Goal: Navigation & Orientation: Find specific page/section

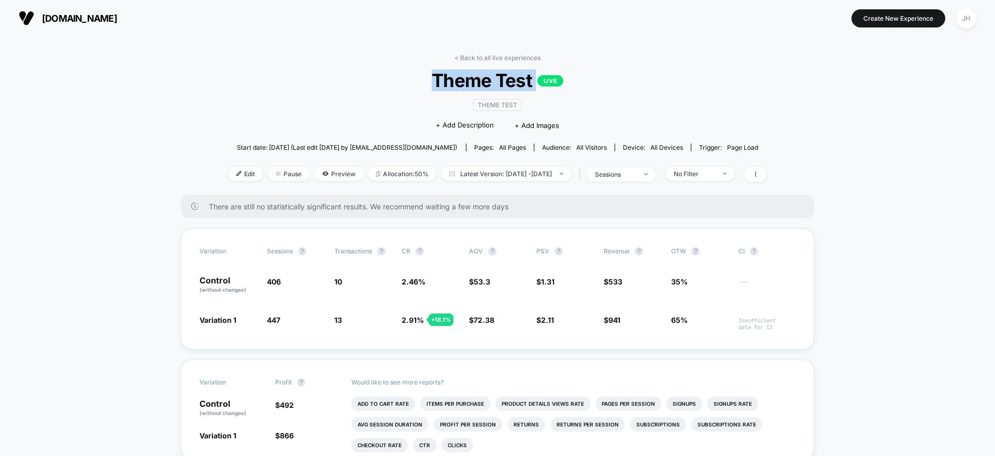
drag, startPoint x: 438, startPoint y: 75, endPoint x: 638, endPoint y: 81, distance: 200.1
click at [638, 81] on span "Theme Test LIVE" at bounding box center [497, 80] width 484 height 22
drag, startPoint x: 638, startPoint y: 81, endPoint x: 614, endPoint y: 79, distance: 24.4
click at [639, 81] on span "Theme Test LIVE" at bounding box center [497, 80] width 484 height 22
drag, startPoint x: 614, startPoint y: 79, endPoint x: 372, endPoint y: 73, distance: 242.0
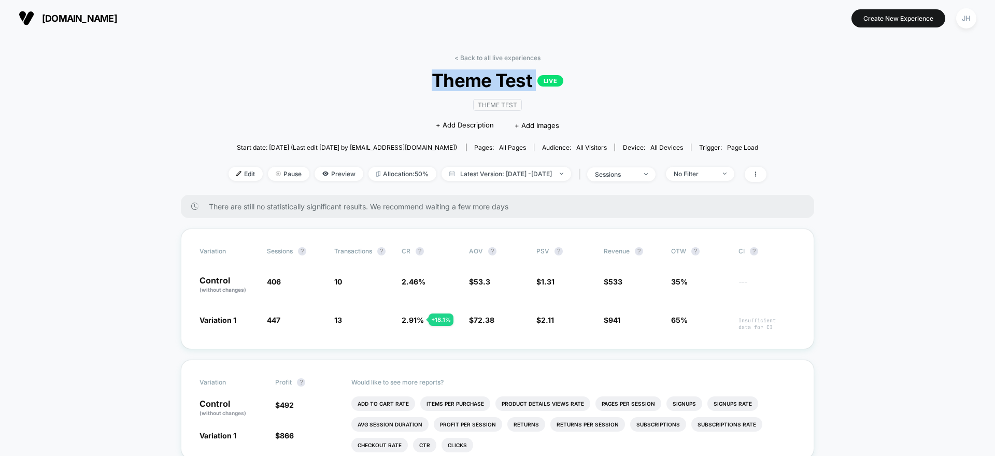
click at [372, 73] on span "Theme Test LIVE" at bounding box center [497, 80] width 484 height 22
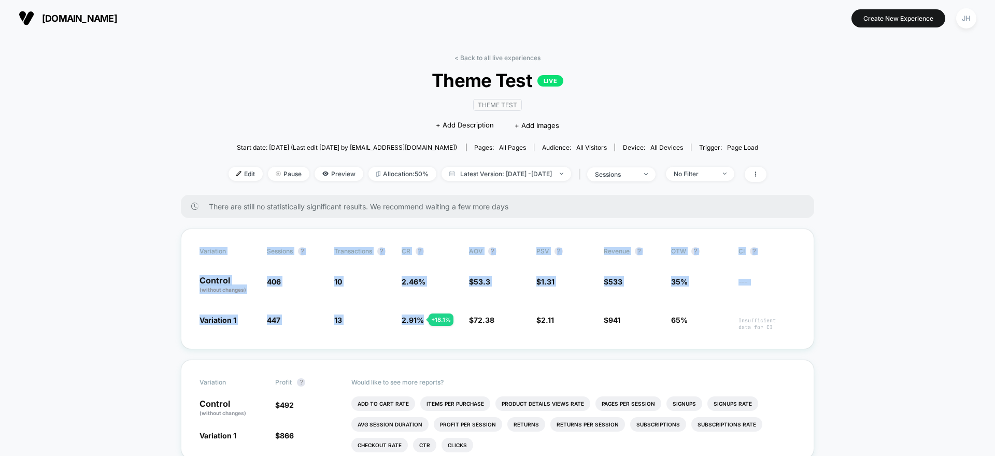
drag, startPoint x: 416, startPoint y: 324, endPoint x: 273, endPoint y: 211, distance: 182.2
drag, startPoint x: 273, startPoint y: 211, endPoint x: 208, endPoint y: 208, distance: 65.3
click at [273, 211] on div "There are still no statistically significant results. We recommend waiting a fe…" at bounding box center [497, 206] width 633 height 23
drag, startPoint x: 188, startPoint y: 248, endPoint x: 817, endPoint y: 328, distance: 635.1
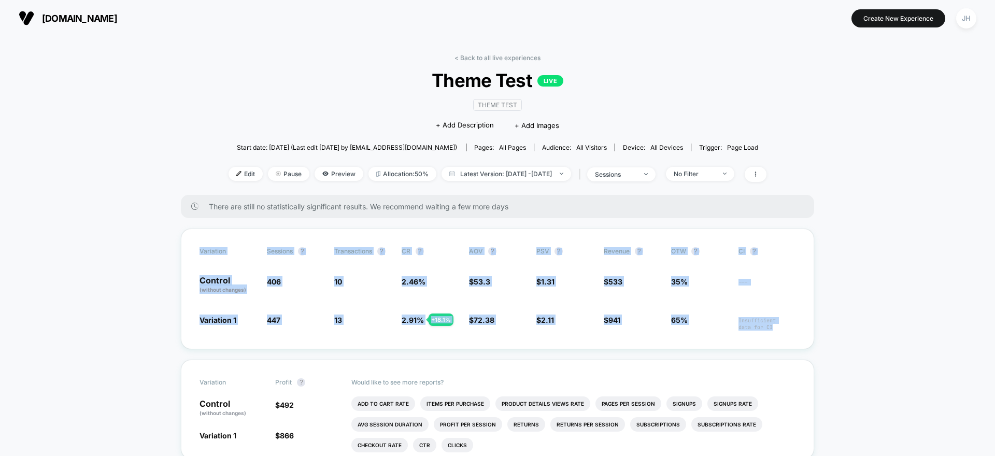
drag, startPoint x: 797, startPoint y: 326, endPoint x: 123, endPoint y: 226, distance: 681.8
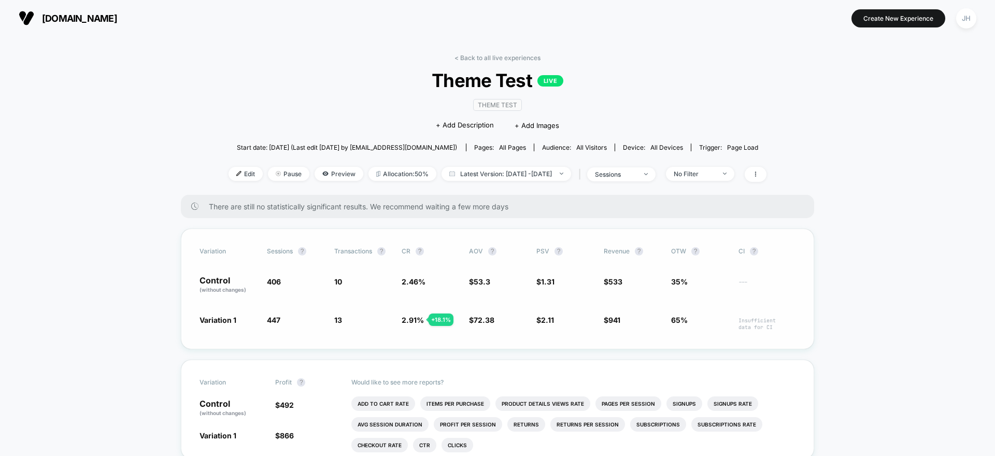
drag, startPoint x: 123, startPoint y: 226, endPoint x: 275, endPoint y: 256, distance: 154.7
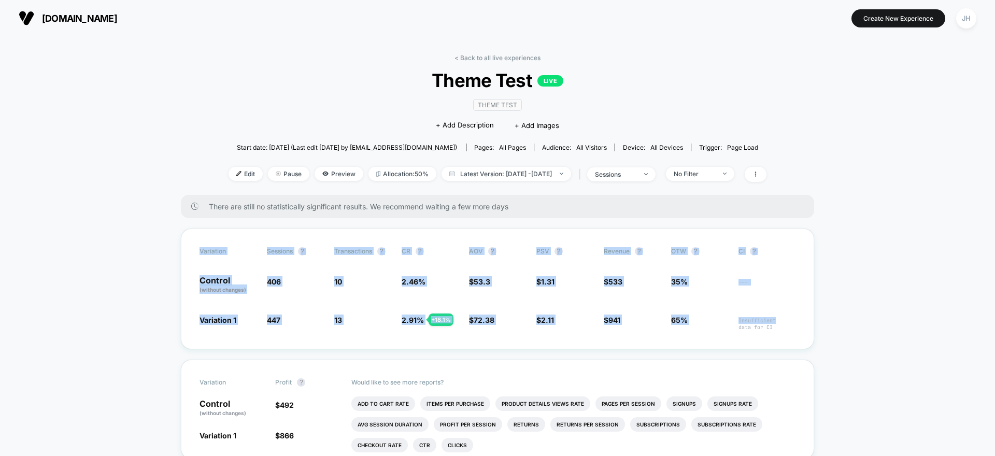
drag, startPoint x: 275, startPoint y: 256, endPoint x: 849, endPoint y: 322, distance: 578.3
drag, startPoint x: 849, startPoint y: 322, endPoint x: 102, endPoint y: 212, distance: 755.1
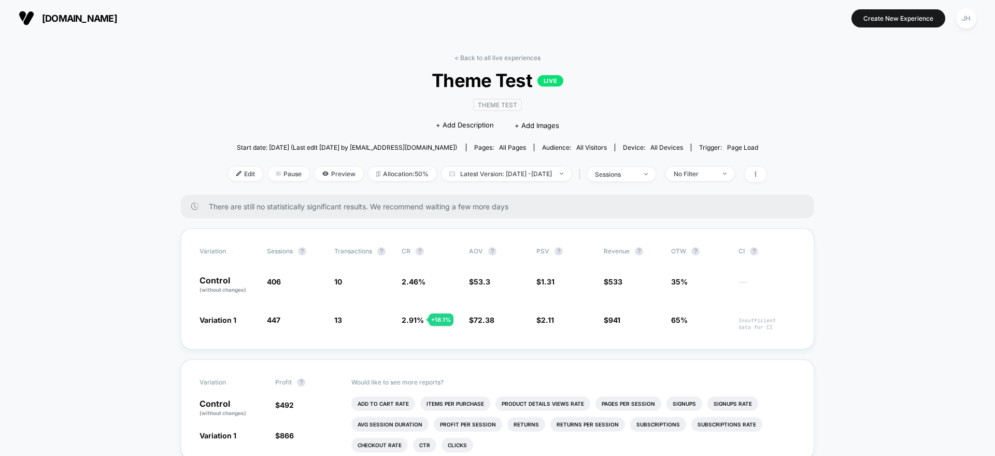
drag, startPoint x: 180, startPoint y: 216, endPoint x: 118, endPoint y: 218, distance: 62.2
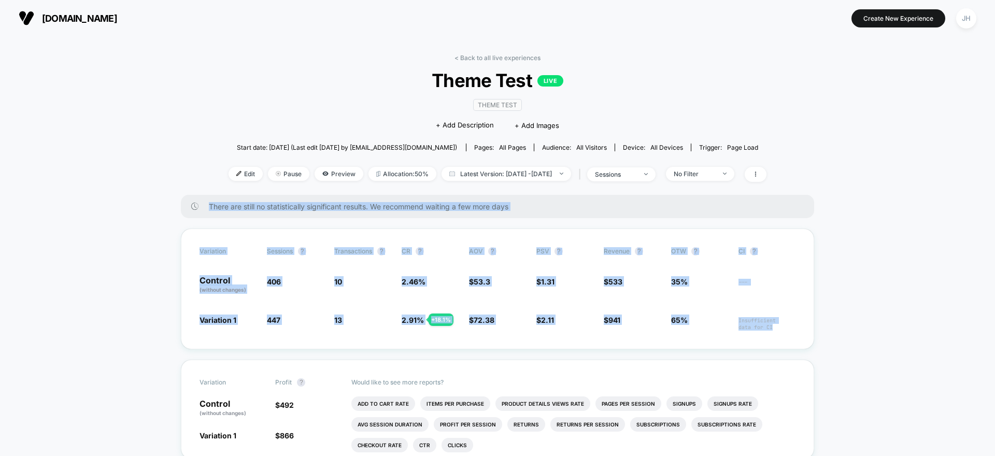
drag, startPoint x: 201, startPoint y: 242, endPoint x: 941, endPoint y: 341, distance: 746.3
drag, startPoint x: 819, startPoint y: 323, endPoint x: 127, endPoint y: 191, distance: 704.1
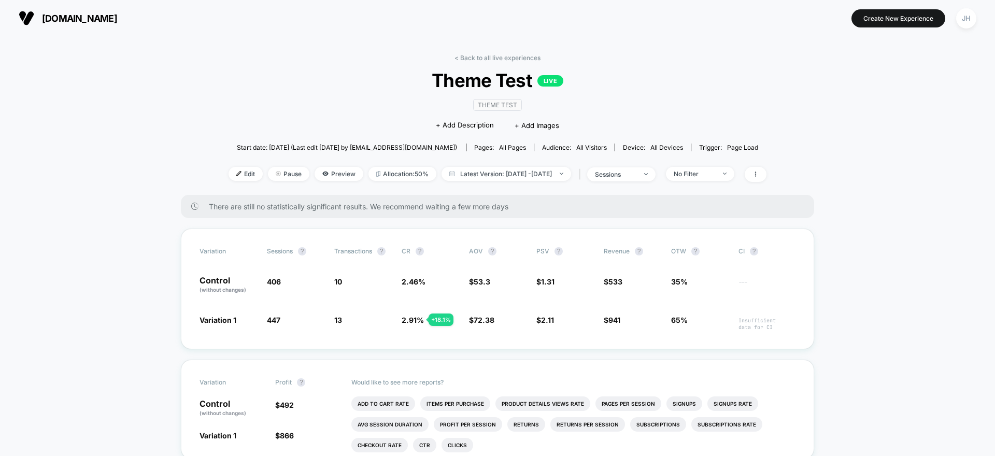
drag, startPoint x: 128, startPoint y: 191, endPoint x: 185, endPoint y: 221, distance: 64.0
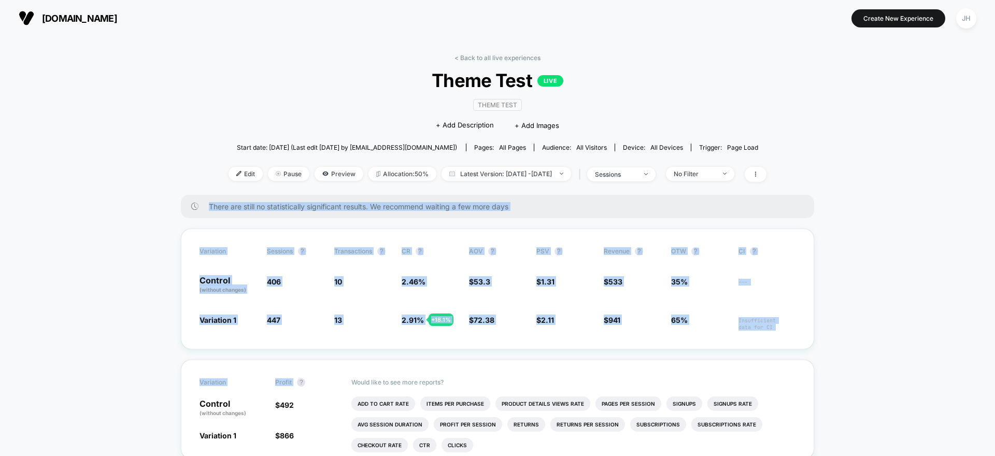
drag, startPoint x: 185, startPoint y: 221, endPoint x: 826, endPoint y: 360, distance: 656.2
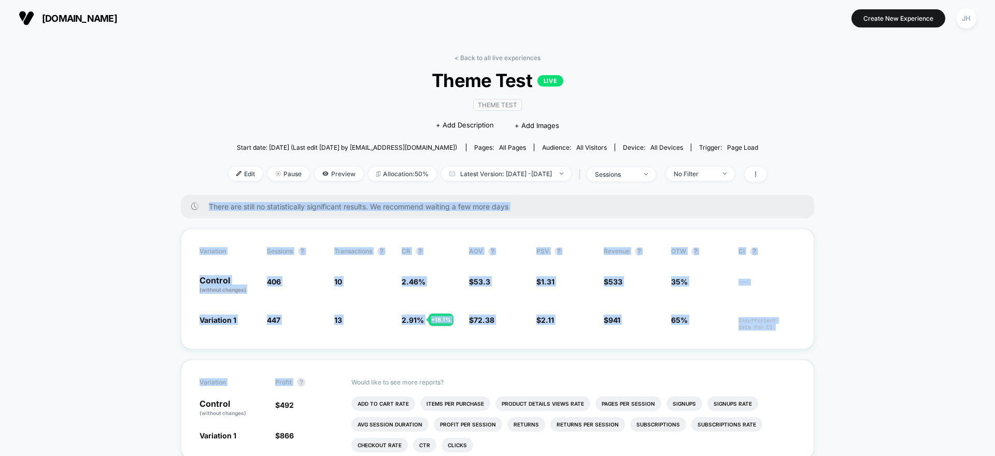
drag, startPoint x: 817, startPoint y: 357, endPoint x: 38, endPoint y: 209, distance: 793.2
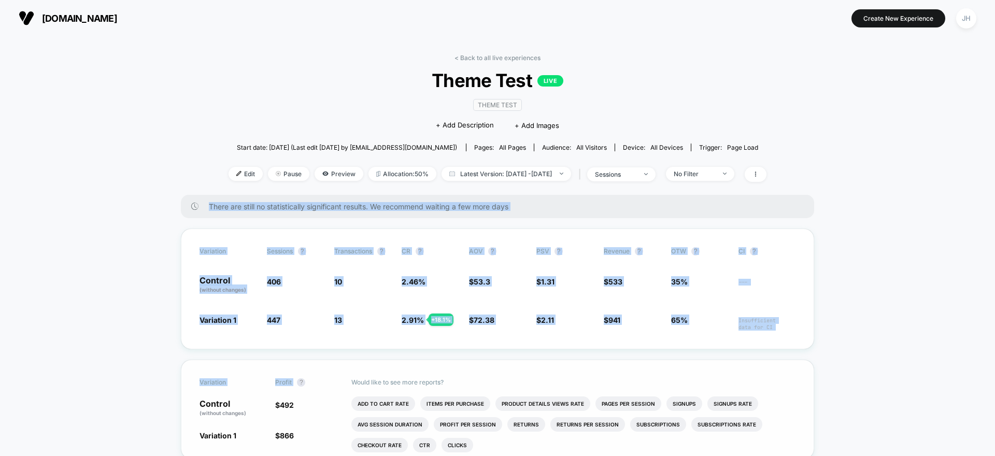
drag, startPoint x: 134, startPoint y: 236, endPoint x: 782, endPoint y: 363, distance: 660.0
drag, startPoint x: 782, startPoint y: 363, endPoint x: 76, endPoint y: 165, distance: 732.9
drag, startPoint x: 78, startPoint y: 166, endPoint x: 818, endPoint y: 364, distance: 765.9
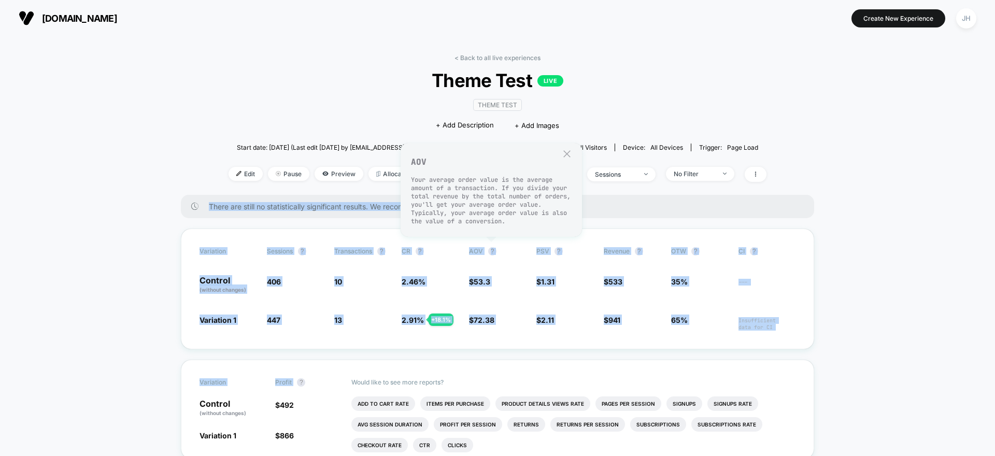
drag, startPoint x: 636, startPoint y: 299, endPoint x: 100, endPoint y: 184, distance: 548.0
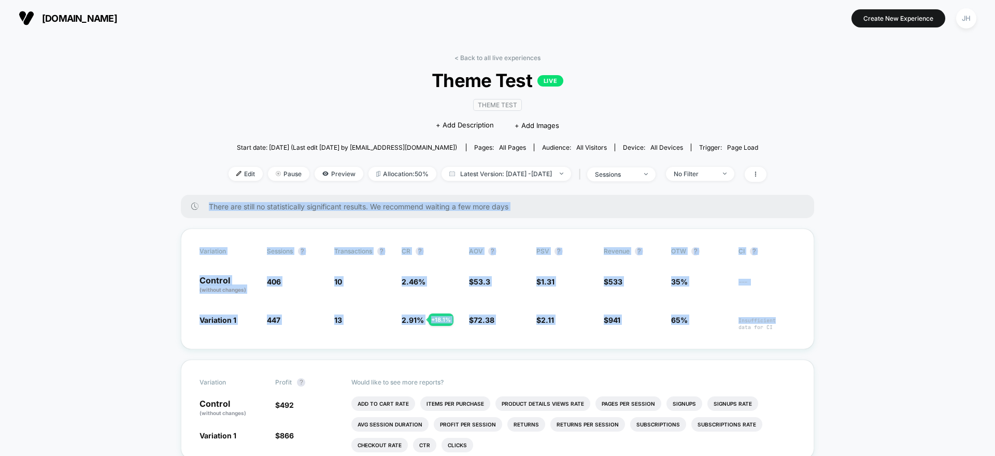
drag, startPoint x: 185, startPoint y: 205, endPoint x: 849, endPoint y: 331, distance: 675.4
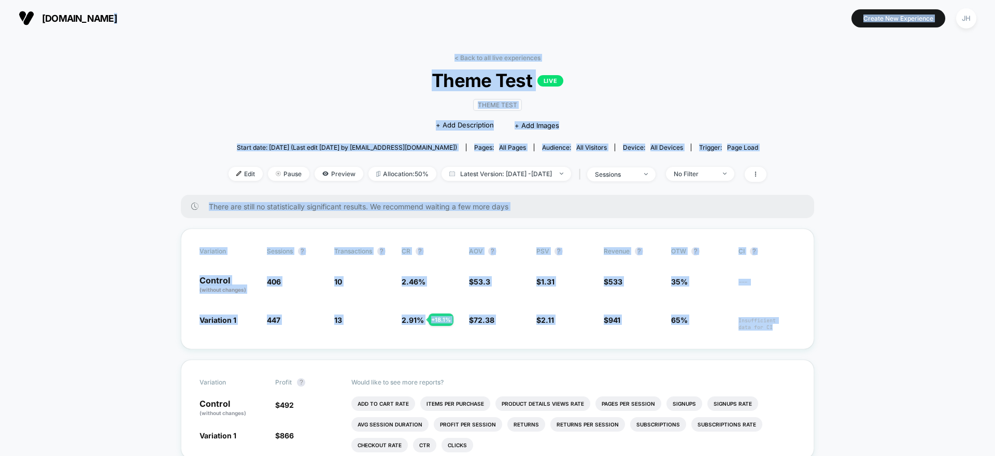
drag, startPoint x: 800, startPoint y: 320, endPoint x: 278, endPoint y: 8, distance: 608.0
click at [279, 9] on div "[DOMAIN_NAME] Create New Experience JH [DOMAIN_NAME] < Back to all live experie…" at bounding box center [497, 228] width 995 height 456
drag, startPoint x: 278, startPoint y: 10, endPoint x: 969, endPoint y: 364, distance: 776.4
click at [971, 364] on div "[DOMAIN_NAME] Create New Experience JH [DOMAIN_NAME] < Back to all live experie…" at bounding box center [497, 228] width 995 height 456
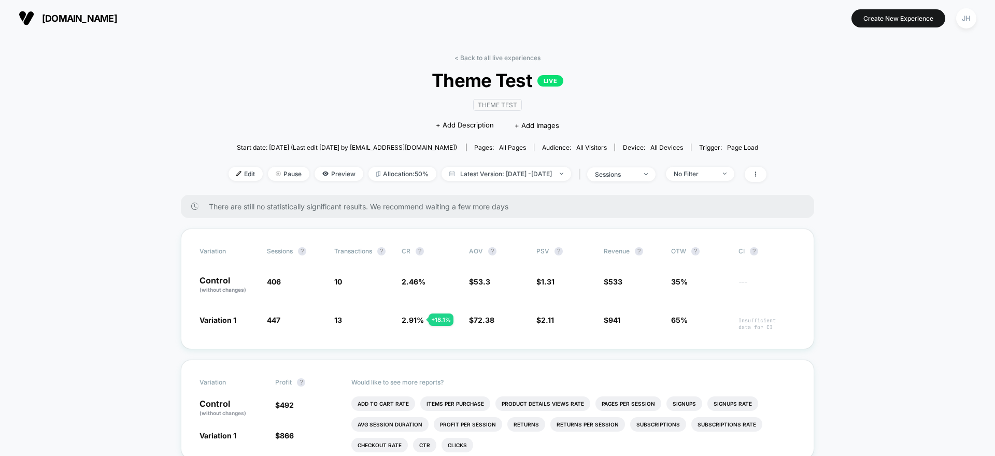
drag, startPoint x: 644, startPoint y: 209, endPoint x: 422, endPoint y: 60, distance: 267.7
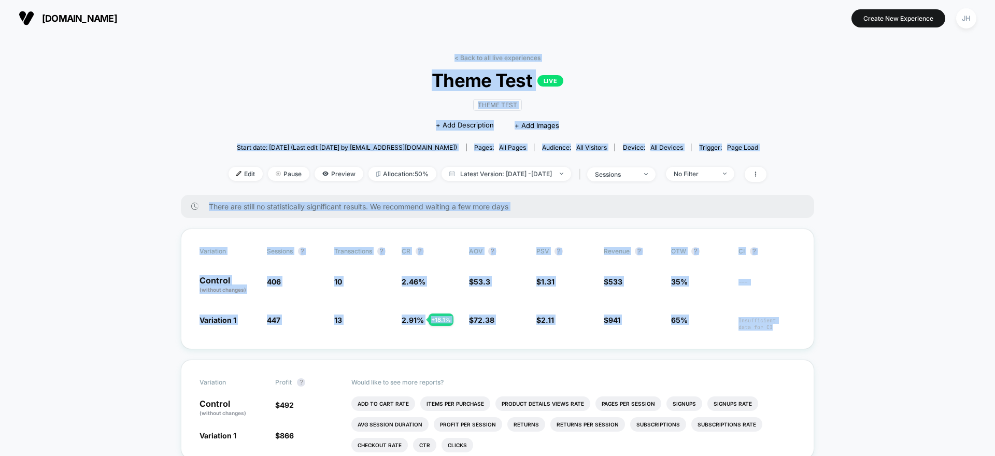
drag, startPoint x: 428, startPoint y: 64, endPoint x: 860, endPoint y: 363, distance: 525.8
drag, startPoint x: 750, startPoint y: 291, endPoint x: 448, endPoint y: 43, distance: 390.6
drag, startPoint x: 448, startPoint y: 43, endPoint x: 808, endPoint y: 337, distance: 465.4
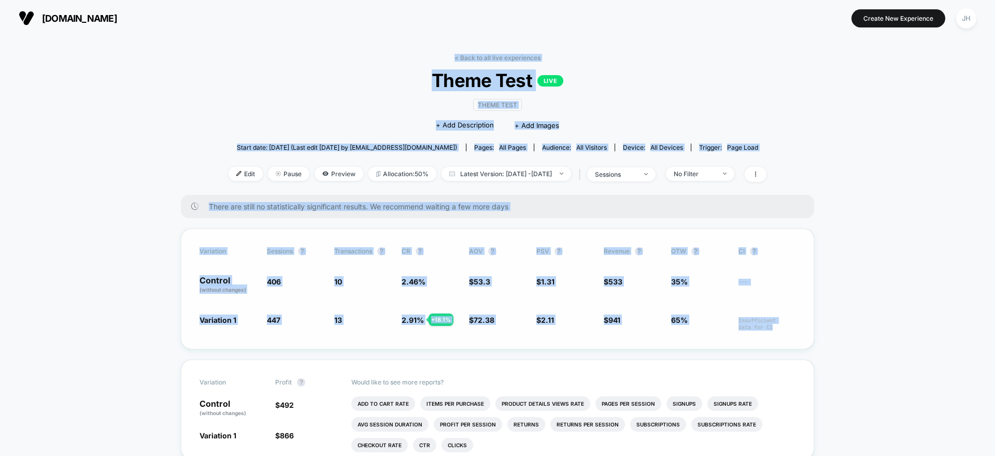
drag, startPoint x: 726, startPoint y: 292, endPoint x: 391, endPoint y: 24, distance: 429.8
click at [377, 16] on div "[DOMAIN_NAME] Create New Experience JH [DOMAIN_NAME] < Back to all live experie…" at bounding box center [497, 228] width 995 height 456
drag, startPoint x: 391, startPoint y: 24, endPoint x: 854, endPoint y: 380, distance: 584.5
click at [847, 375] on div "[DOMAIN_NAME] Create New Experience JH [DOMAIN_NAME] < Back to all live experie…" at bounding box center [497, 228] width 995 height 456
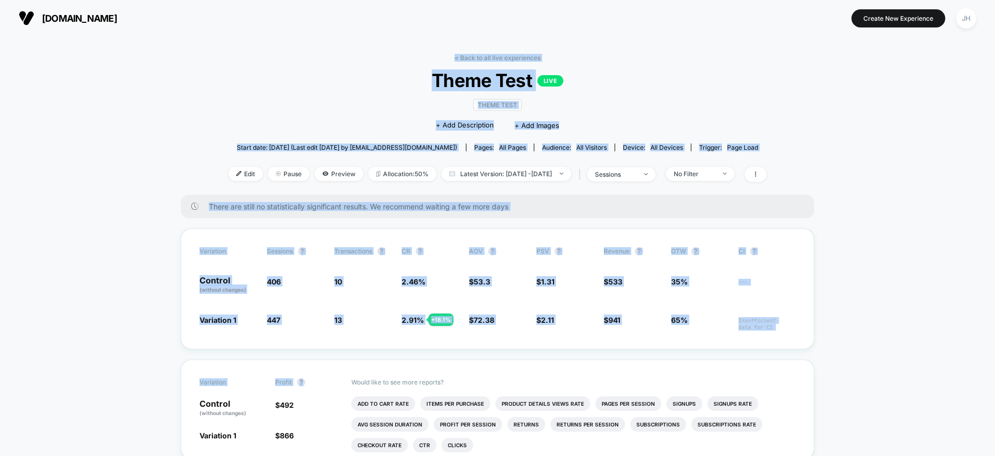
drag, startPoint x: 627, startPoint y: 209, endPoint x: 386, endPoint y: 38, distance: 294.7
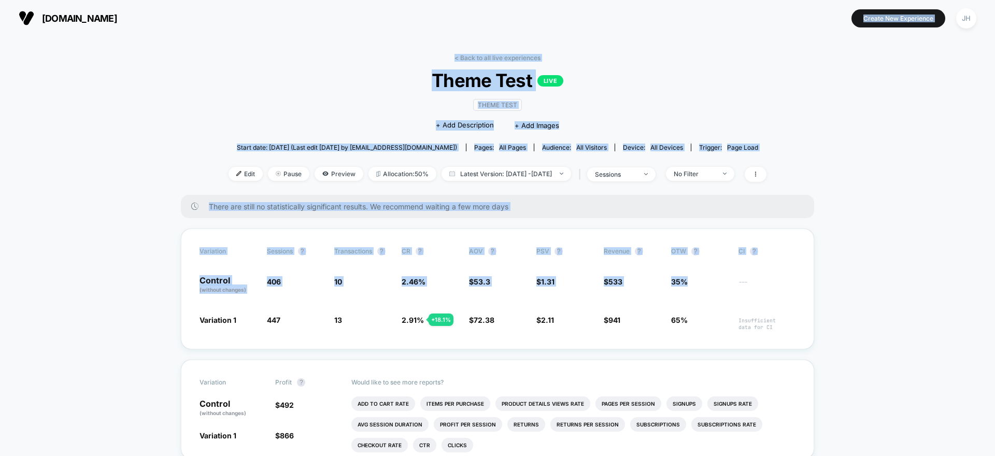
drag
click at [777, 337] on div "[DOMAIN_NAME] Create New Experience JH [DOMAIN_NAME] < Back to all live experie…" at bounding box center [497, 228] width 995 height 456
click at [359, 17] on div "[DOMAIN_NAME] Create New Experience JH [DOMAIN_NAME] < Back to all live experie…" at bounding box center [497, 228] width 995 height 456
click at [812, 354] on div "[DOMAIN_NAME] Create New Experience JH [DOMAIN_NAME] < Back to all live experie…" at bounding box center [497, 228] width 995 height 456
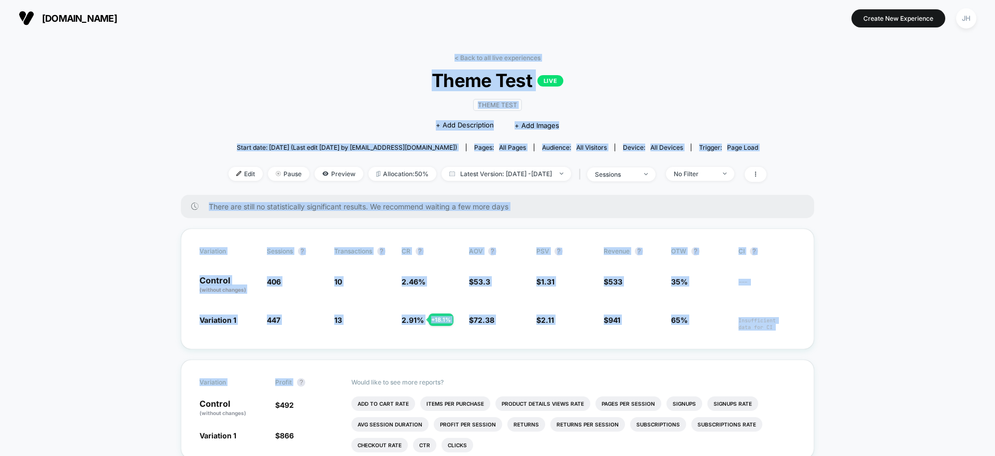
click at [396, 34] on div "[DOMAIN_NAME] Create New Experience JH [DOMAIN_NAME] < Back to all live experie…" at bounding box center [497, 228] width 995 height 456
click at [745, 365] on div "[DOMAIN_NAME] Create New Experience JH [DOMAIN_NAME] < Back to all live experie…" at bounding box center [497, 228] width 995 height 456
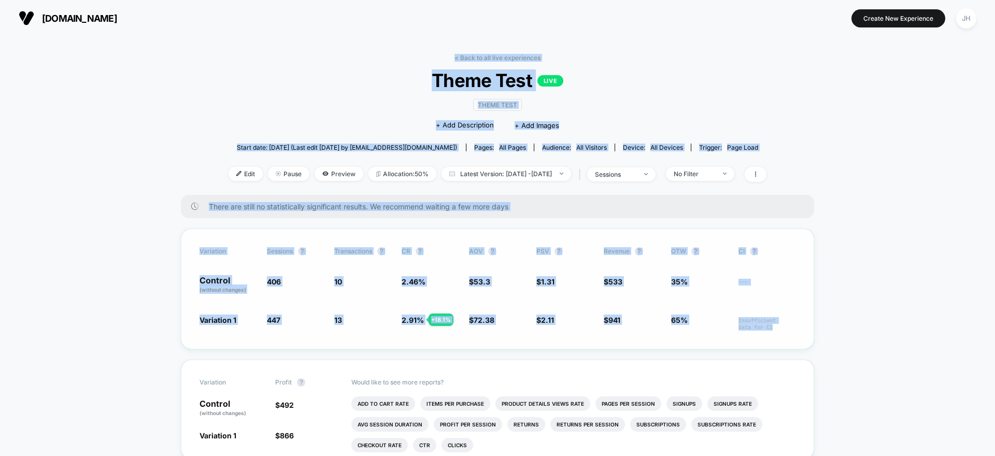
click at [783, 333] on div "Variation Sessions ? Transactions ? CR ? AOV ? PSV ? Revenue ? OTW ? CI ? Contr…" at bounding box center [497, 288] width 633 height 121
click at [393, 25] on div "[DOMAIN_NAME] Create New Experience JH [DOMAIN_NAME] < Back to all live experie…" at bounding box center [497, 228] width 995 height 456
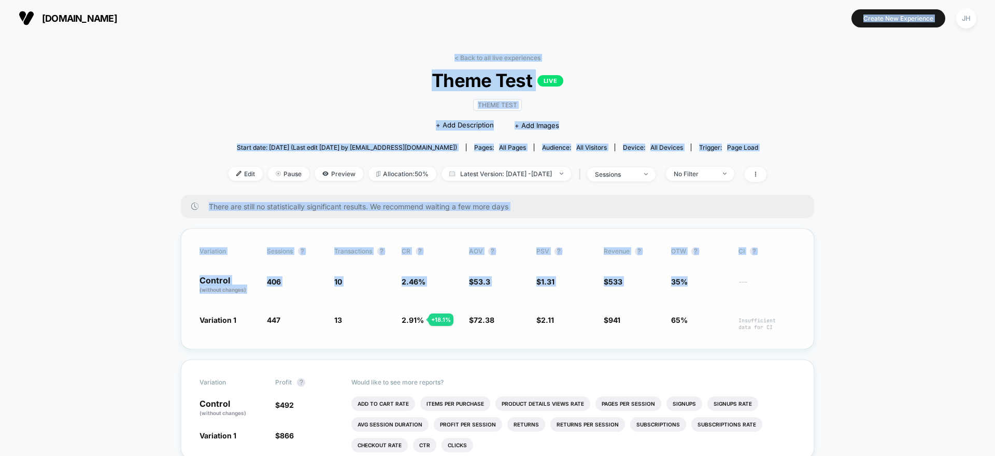
click at [702, 285] on div "[DOMAIN_NAME] Create New Experience JH [DOMAIN_NAME] < Back to all live experie…" at bounding box center [497, 228] width 995 height 456
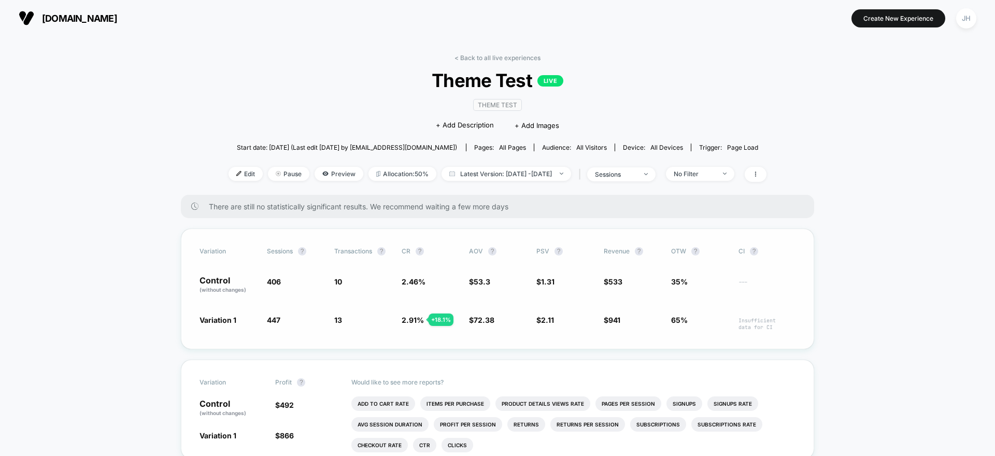
click at [704, 288] on span "35%" at bounding box center [699, 285] width 57 height 18
